Goal: Task Accomplishment & Management: Manage account settings

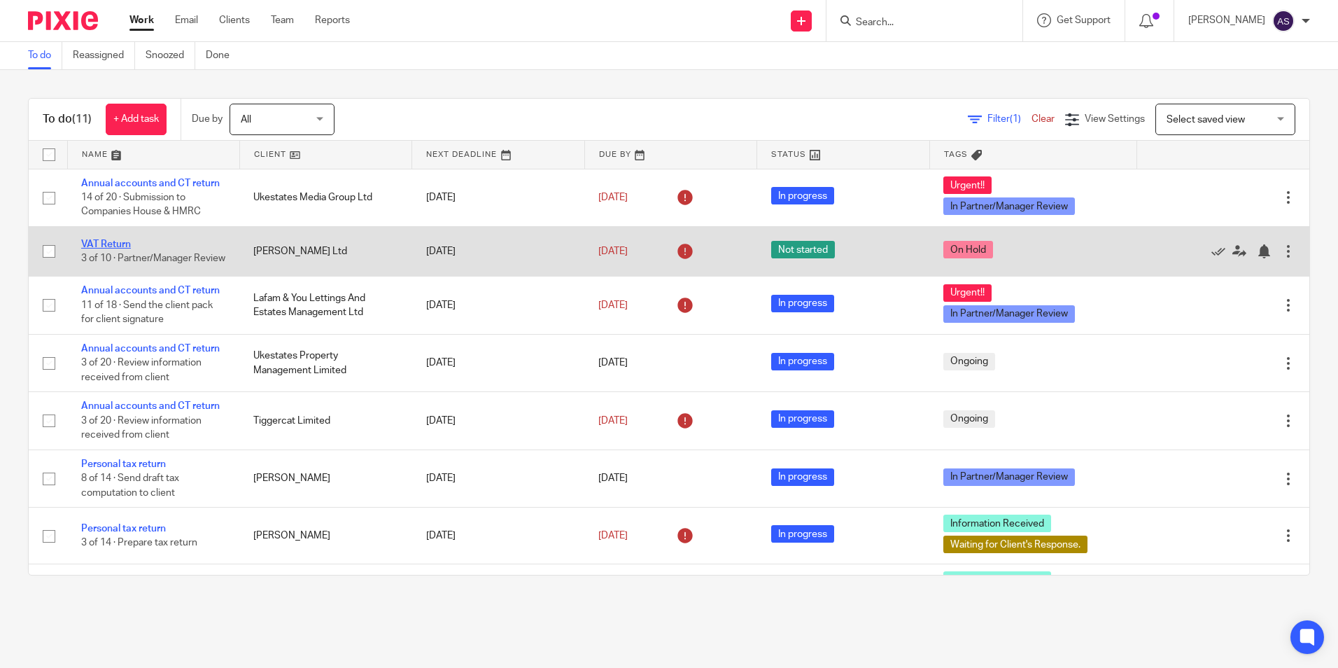
click at [101, 239] on link "VAT Return" at bounding box center [106, 244] width 50 height 10
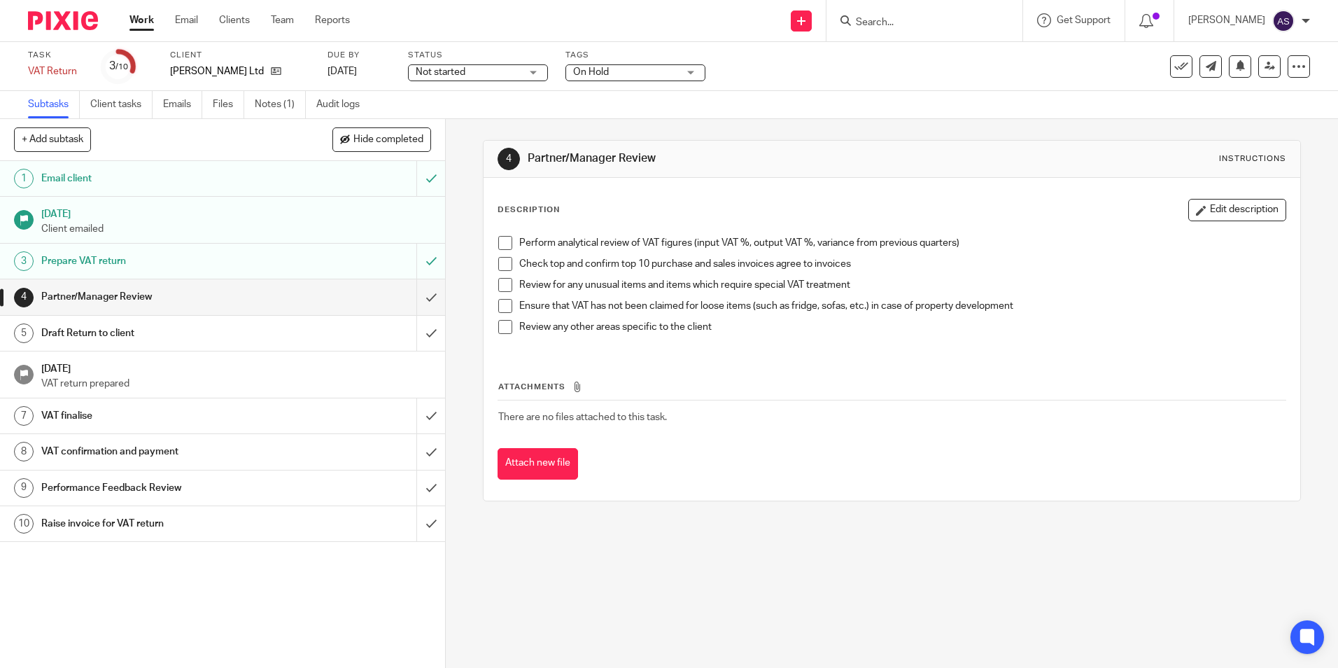
click at [533, 71] on div "Not started Not started" at bounding box center [478, 72] width 140 height 17
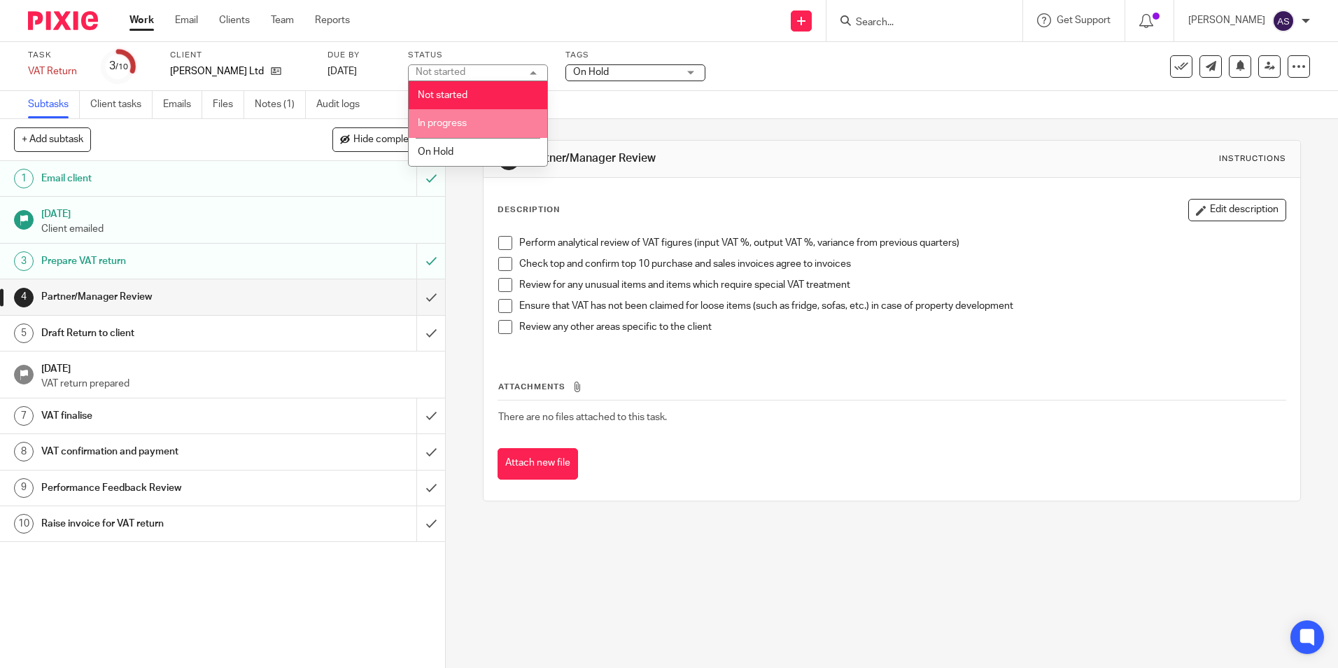
click at [492, 119] on li "In progress" at bounding box center [478, 123] width 139 height 29
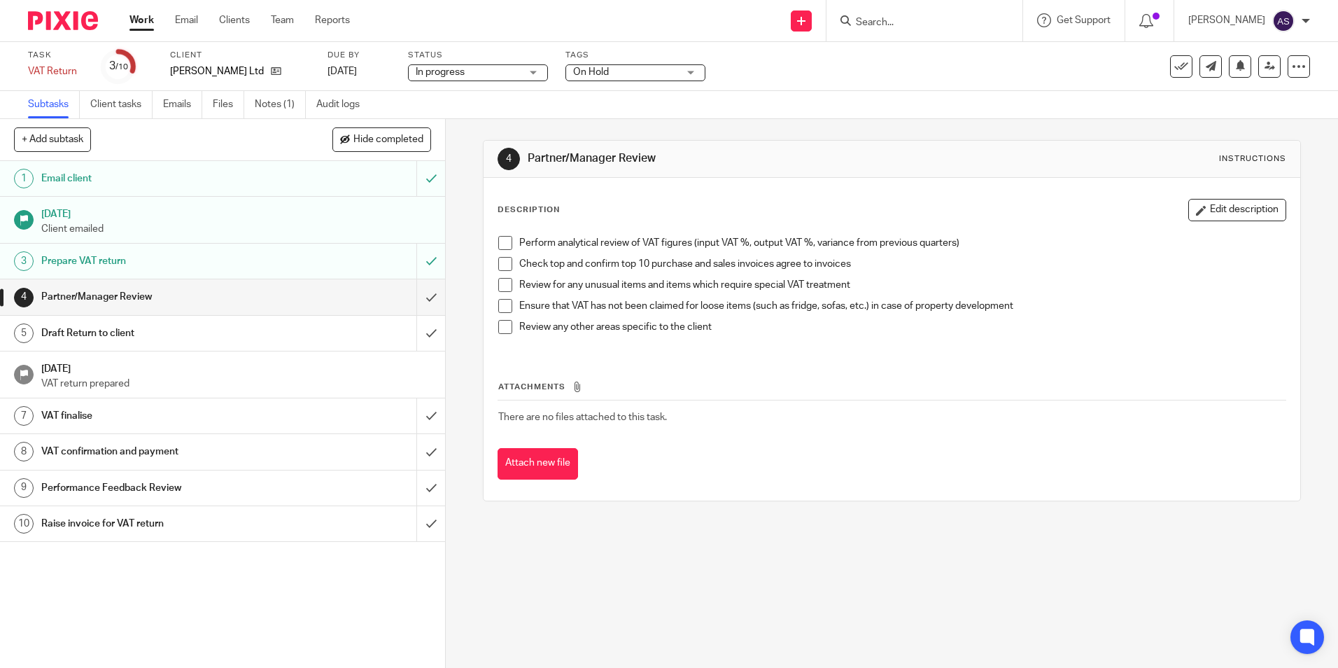
click at [592, 71] on span "On Hold" at bounding box center [591, 72] width 36 height 10
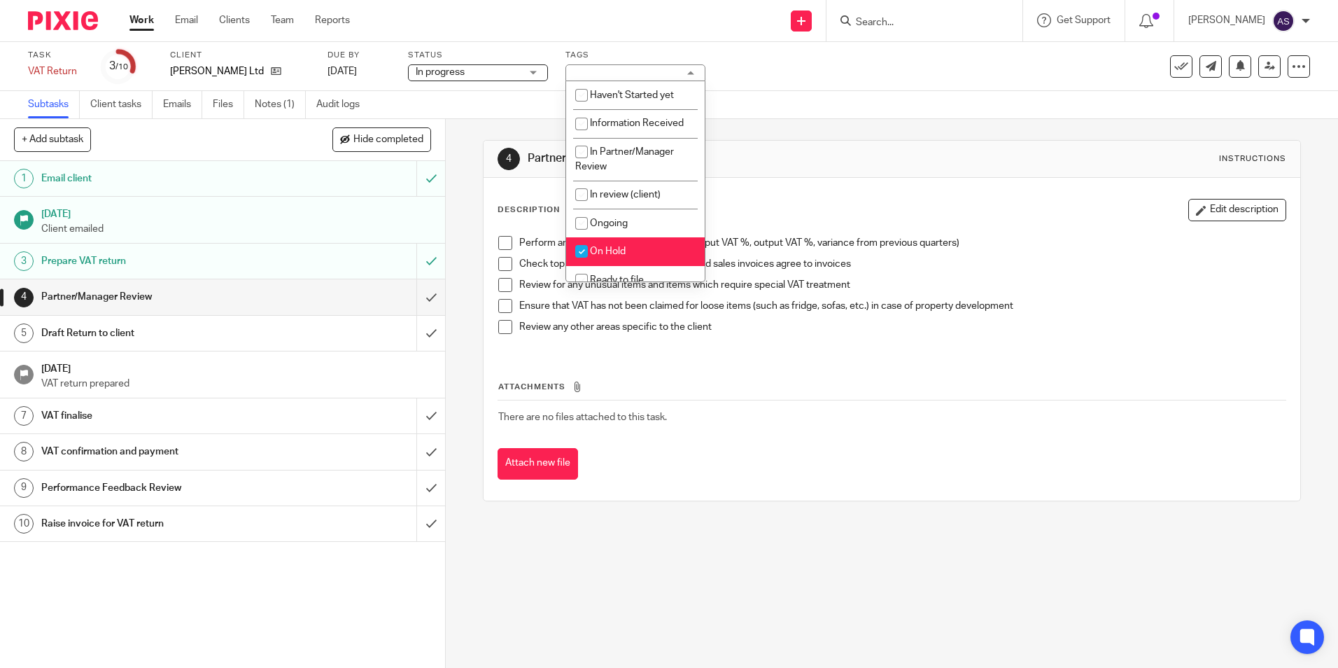
click at [607, 251] on span "On Hold" at bounding box center [608, 251] width 36 height 10
checkbox input "false"
click at [582, 223] on input "checkbox" at bounding box center [581, 223] width 27 height 27
checkbox input "true"
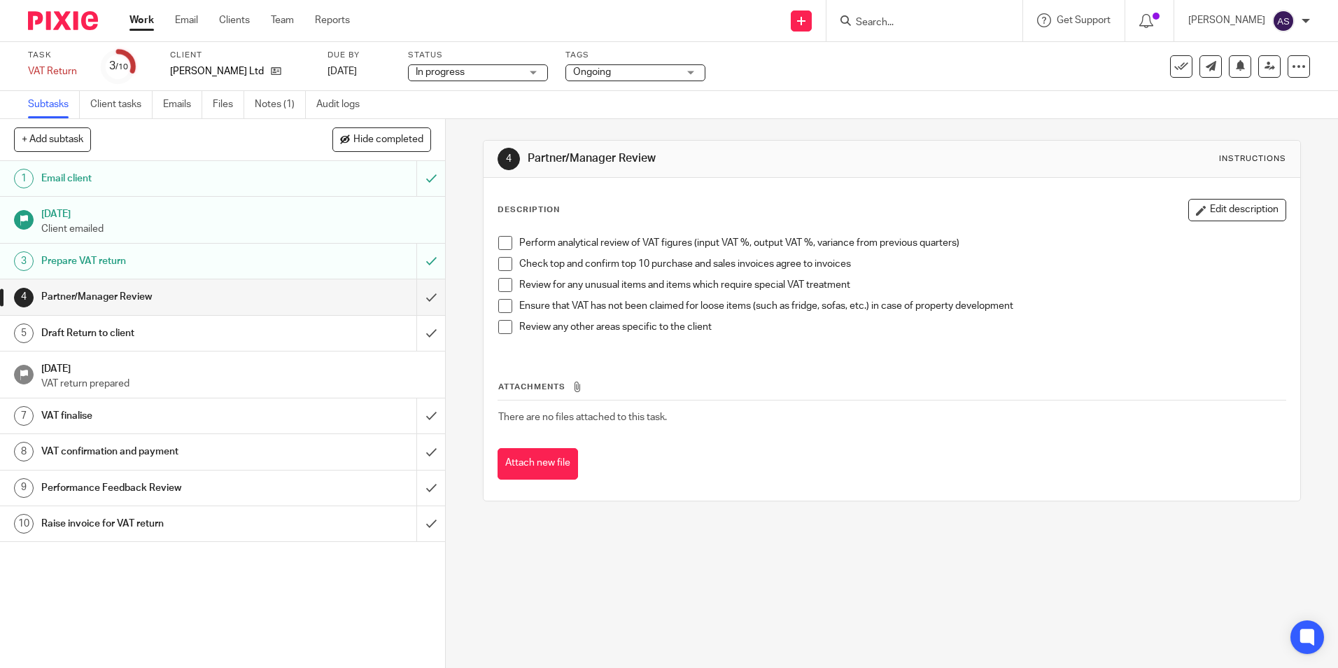
click at [734, 521] on div "4 Partner/Manager Review Instructions Description Edit description Perform anal…" at bounding box center [892, 320] width 818 height 403
click at [271, 71] on icon at bounding box center [276, 71] width 11 height 11
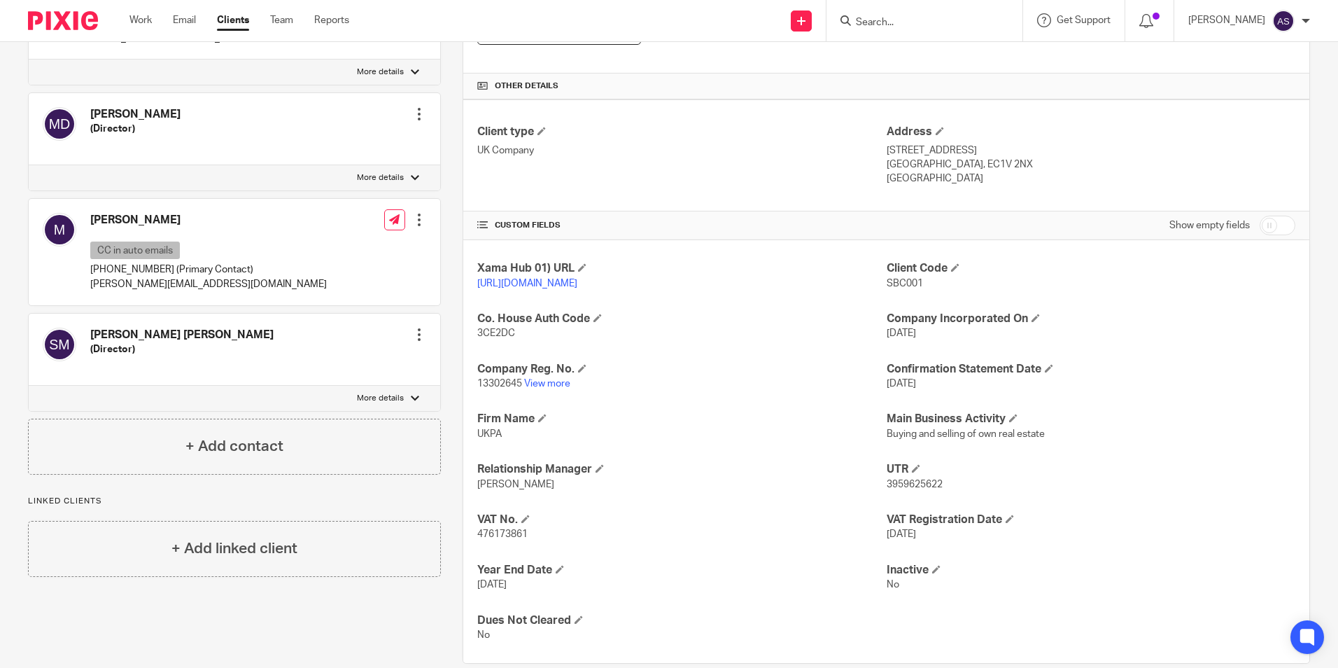
scroll to position [337, 0]
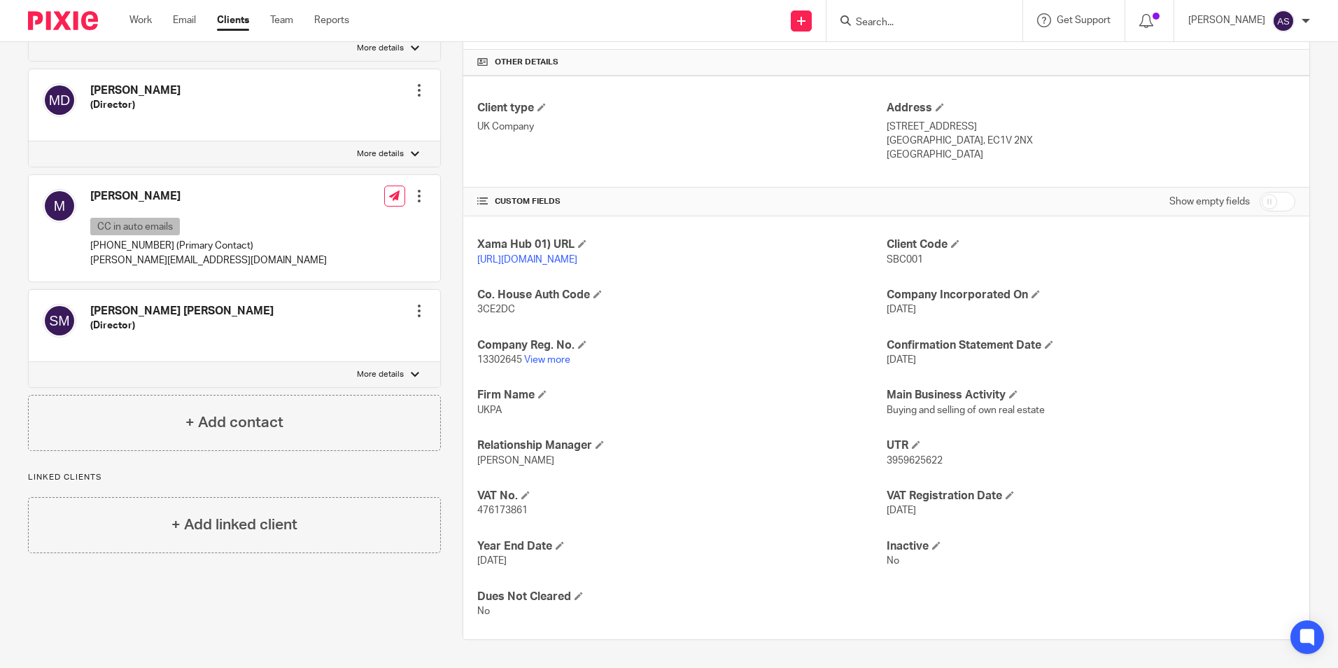
click at [305, 193] on div "Mustafa CC in auto emails +44 7312056732 (Primary Contact) m.abdelhalim@firstpr…" at bounding box center [235, 228] width 412 height 106
click at [162, 218] on p "CC in auto emails" at bounding box center [135, 227] width 90 height 18
click at [164, 218] on p "CC in auto emails" at bounding box center [135, 227] width 90 height 18
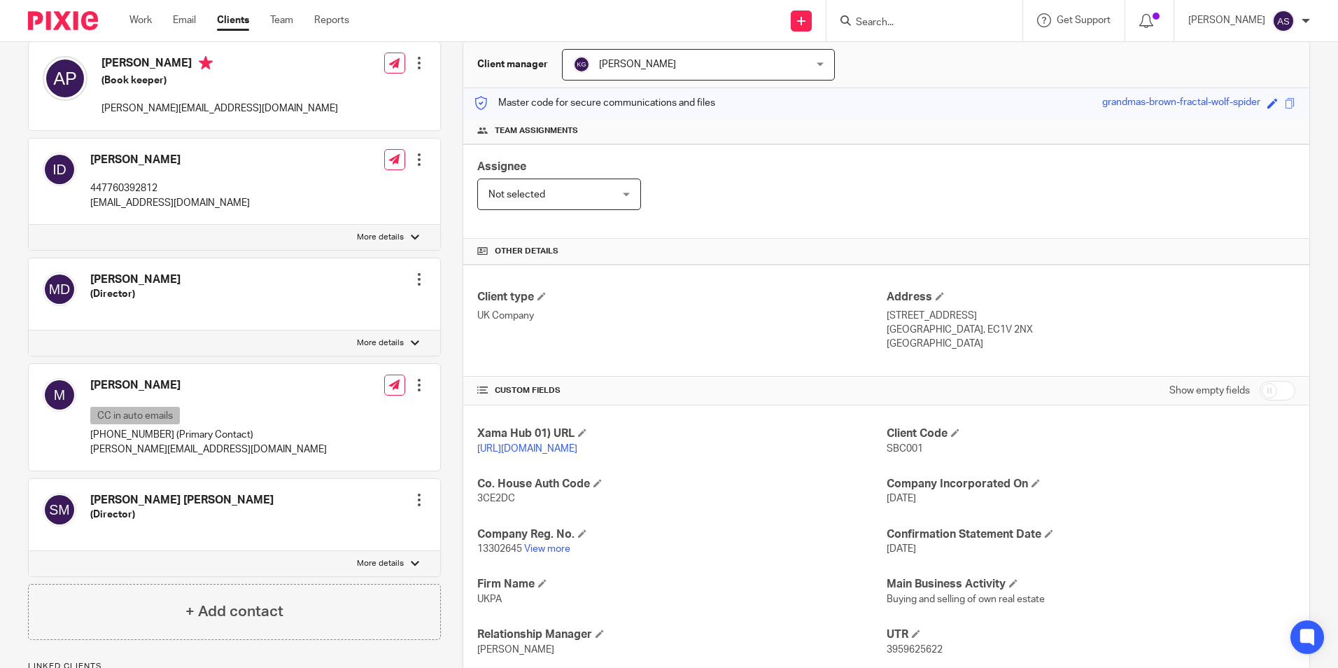
scroll to position [0, 0]
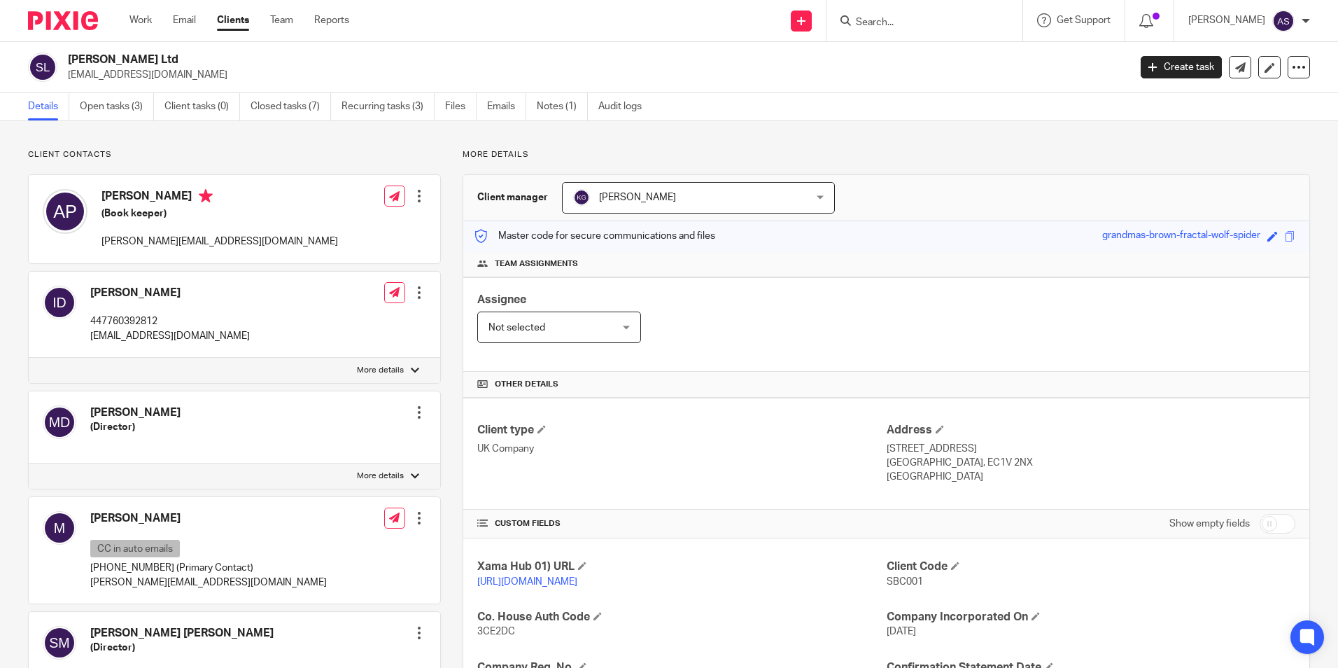
drag, startPoint x: 148, startPoint y: 58, endPoint x: 70, endPoint y: 48, distance: 79.1
click at [70, 48] on div "Sb Clinton Ltd issamdabboussi@gmail.com Create task Update from Companies House…" at bounding box center [669, 67] width 1338 height 51
click at [314, 76] on p "issamdabboussi@gmail.com" at bounding box center [594, 75] width 1052 height 14
click at [876, 23] on input "Search" at bounding box center [918, 23] width 126 height 13
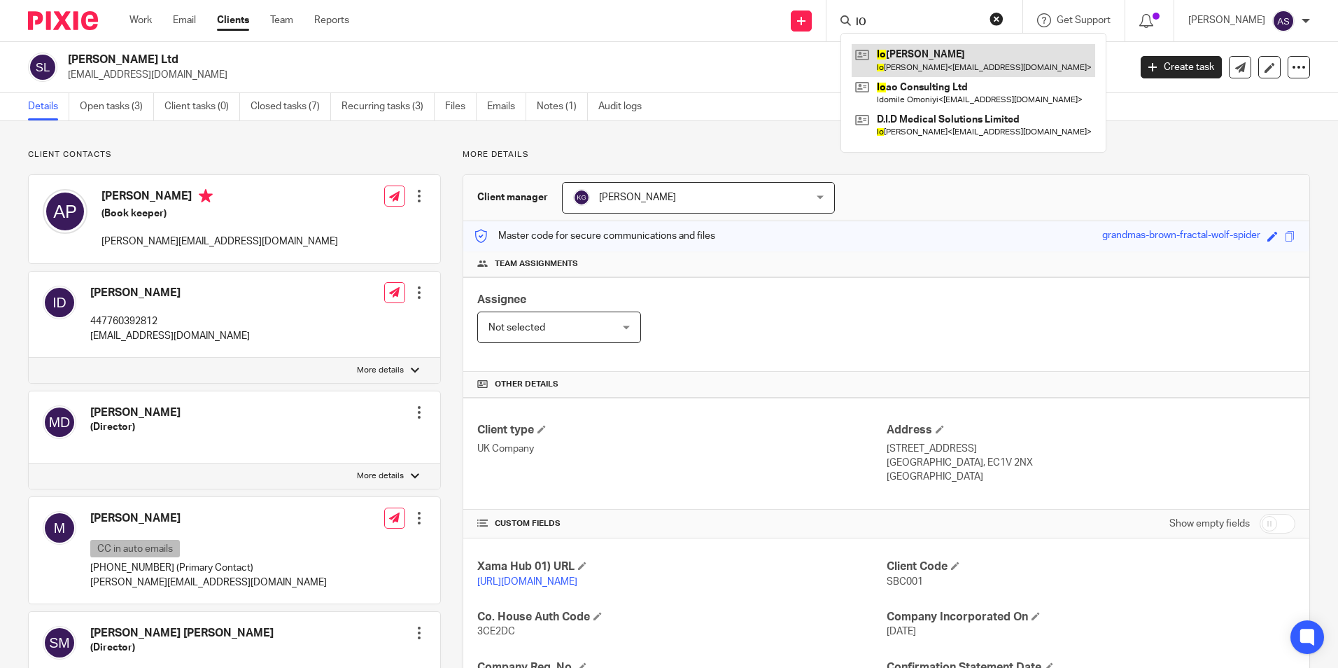
type input "IO"
click at [977, 53] on link at bounding box center [974, 60] width 244 height 32
type input "IO"
drag, startPoint x: 1111, startPoint y: 182, endPoint x: 1334, endPoint y: 248, distance: 232.1
click at [1111, 182] on div "Client manager [PERSON_NAME] [PERSON_NAME] [PERSON_NAME] [PERSON_NAME] [PERSON_…" at bounding box center [886, 198] width 846 height 46
